Goal: Information Seeking & Learning: Learn about a topic

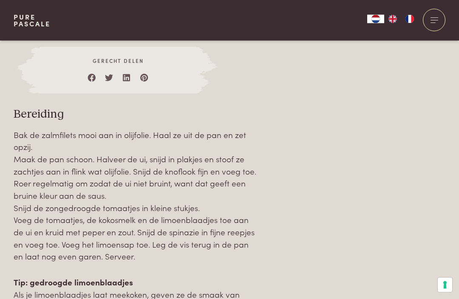
scroll to position [892, 0]
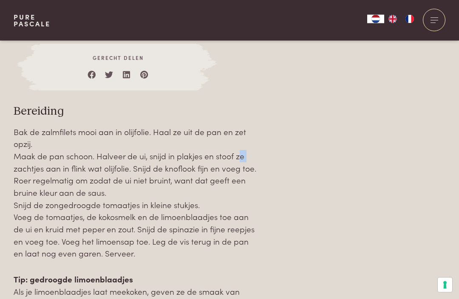
click at [333, 187] on div "Over dit recept Serveer dit gerecht in een diep bord, zodat je het verrassend l…" at bounding box center [230, 14] width 432 height 641
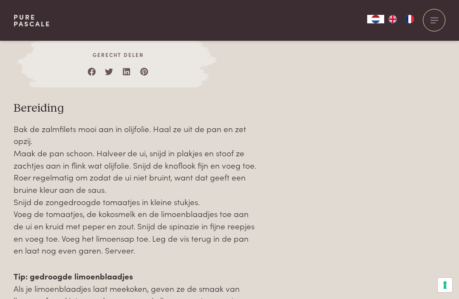
scroll to position [901, 0]
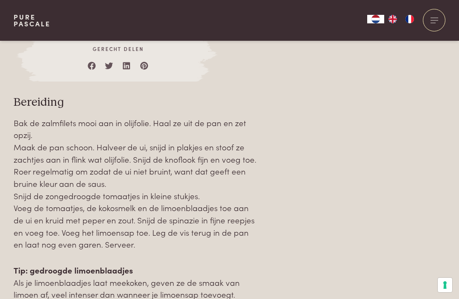
click at [328, 156] on div "Over dit recept Serveer dit gerecht in een diep bord, zodat je het verrassend l…" at bounding box center [230, 5] width 432 height 641
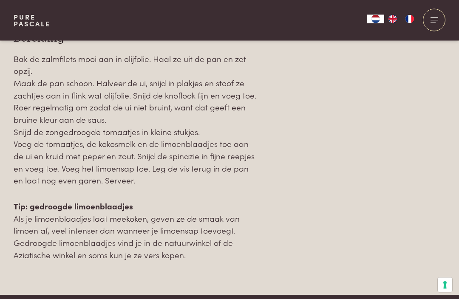
scroll to position [965, 0]
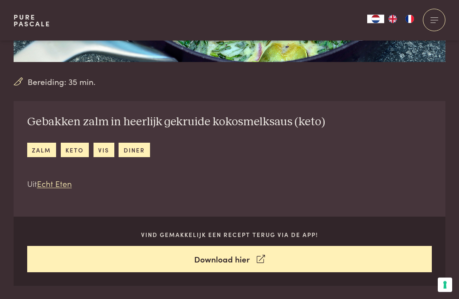
scroll to position [240, 0]
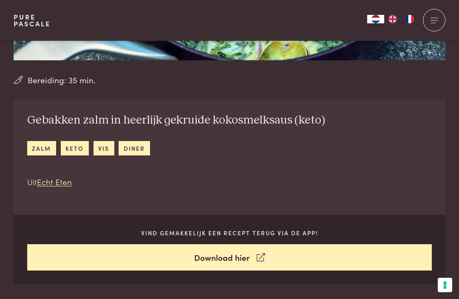
click at [104, 149] on link "vis" at bounding box center [104, 148] width 21 height 14
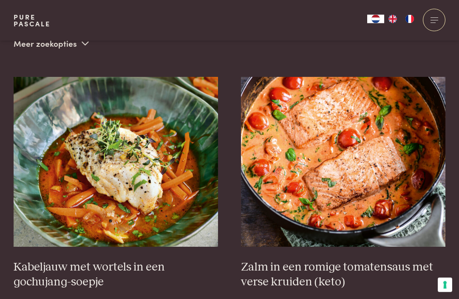
scroll to position [296, 0]
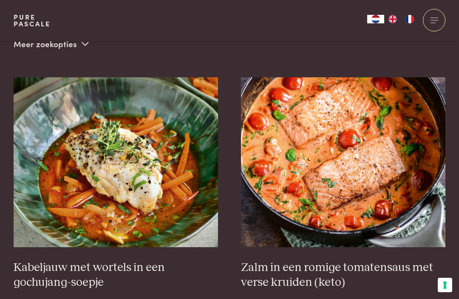
click at [397, 217] on img at bounding box center [343, 162] width 205 height 170
click at [379, 121] on img at bounding box center [343, 162] width 205 height 170
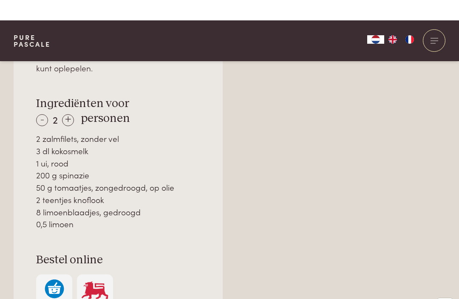
scroll to position [593, 0]
